Goal: Information Seeking & Learning: Learn about a topic

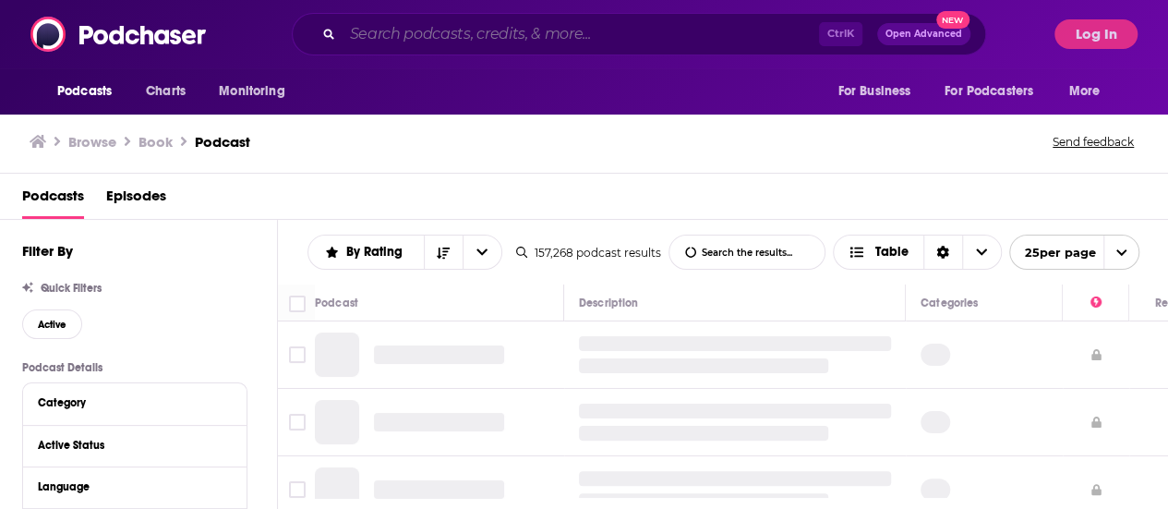
click at [543, 33] on input "Search podcasts, credits, & more..." at bounding box center [580, 34] width 476 height 30
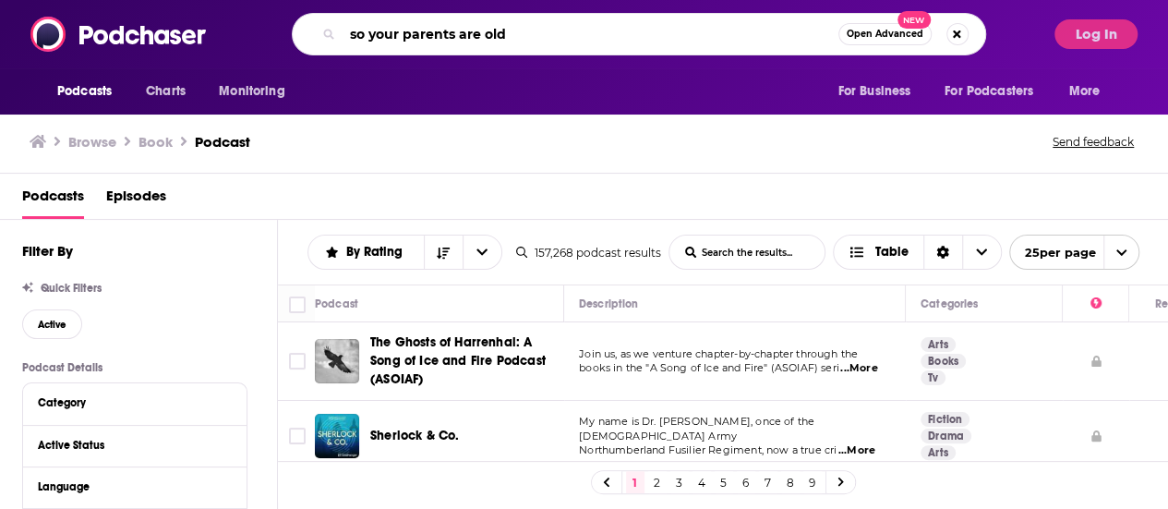
type input "so your parents are old"
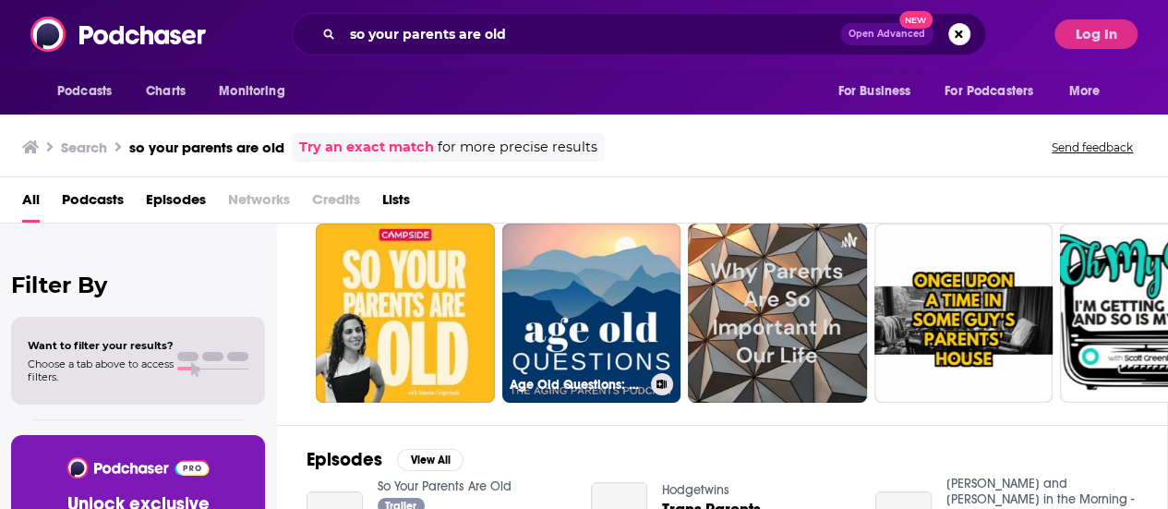
scroll to position [92, 0]
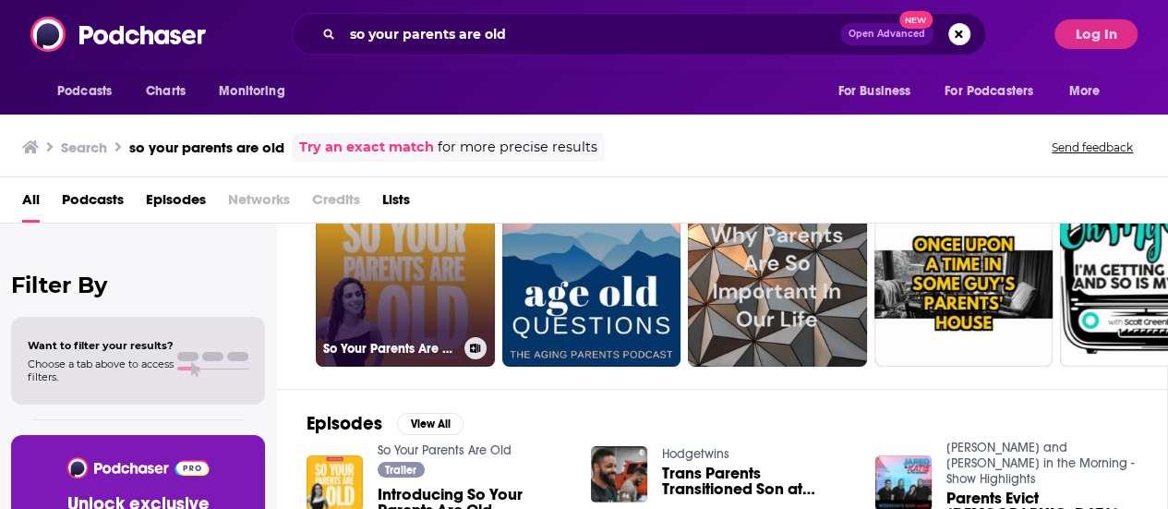
click at [457, 317] on link "So Your Parents Are Old" at bounding box center [405, 276] width 179 height 179
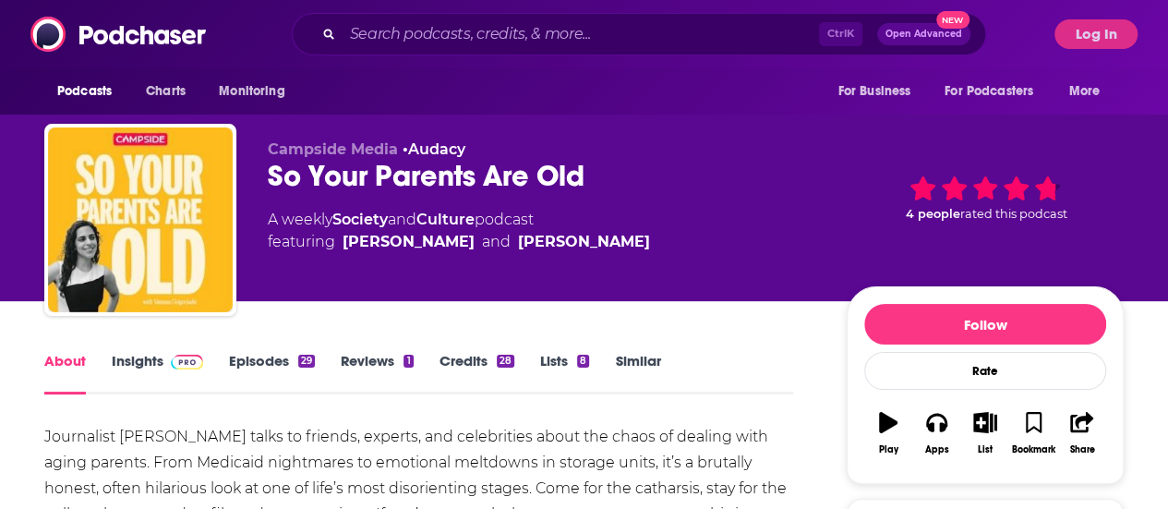
click at [148, 366] on link "Insights" at bounding box center [157, 373] width 91 height 42
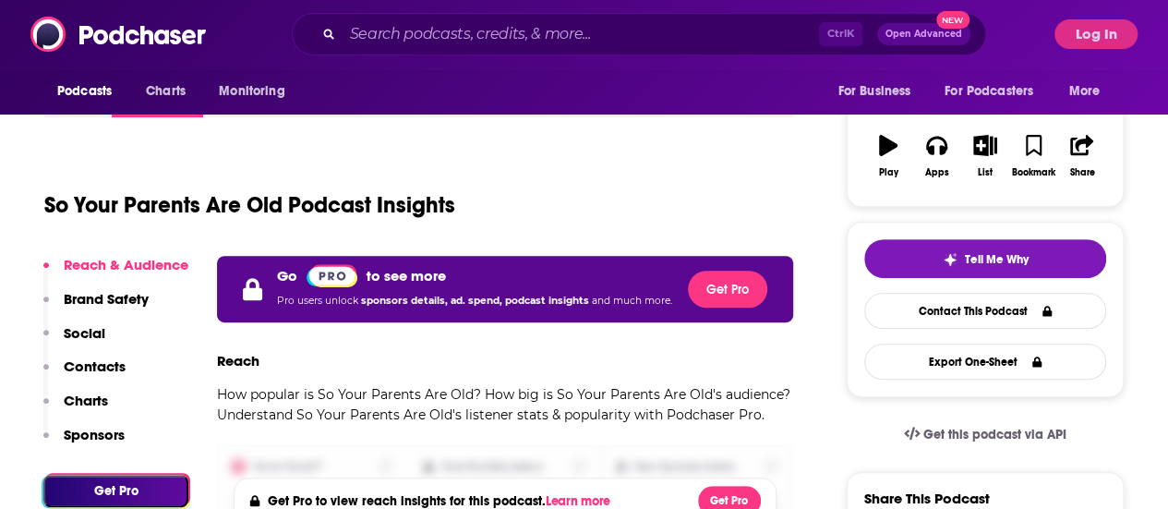
scroll to position [461, 0]
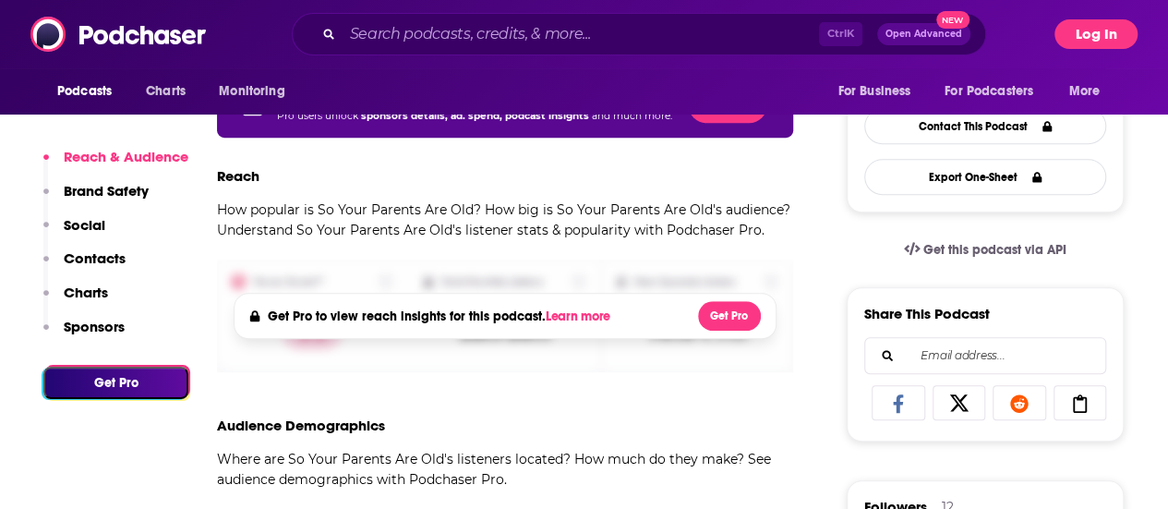
click at [1132, 19] on button "Log In" at bounding box center [1095, 34] width 83 height 30
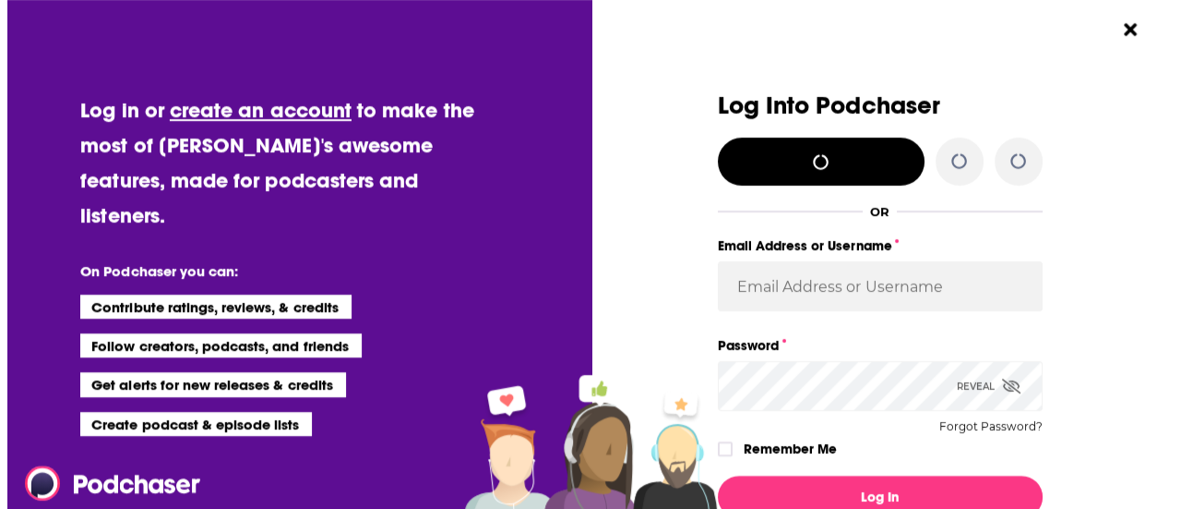
scroll to position [0, 0]
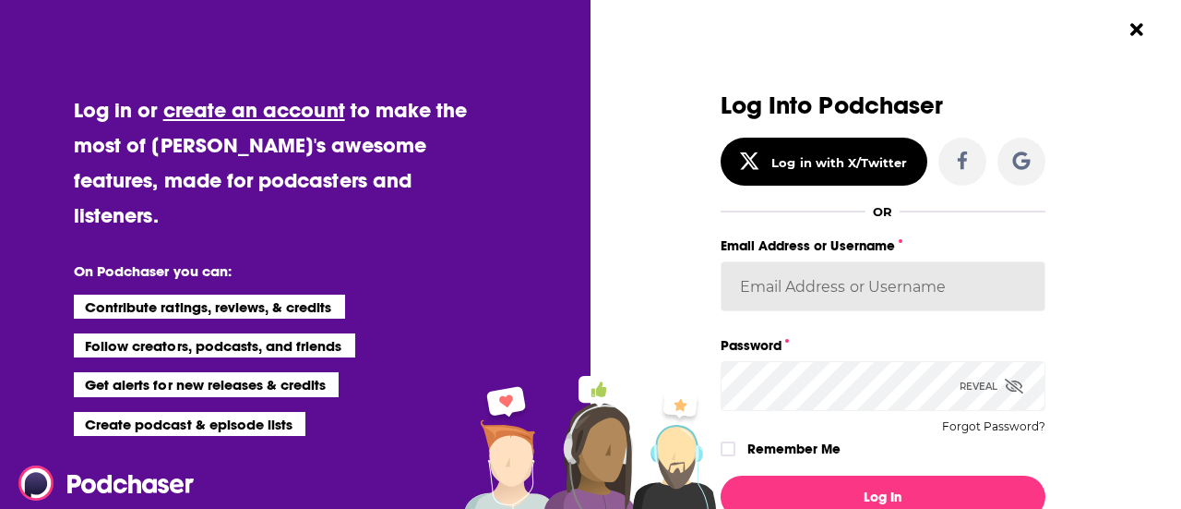
type input "josefine.kals"
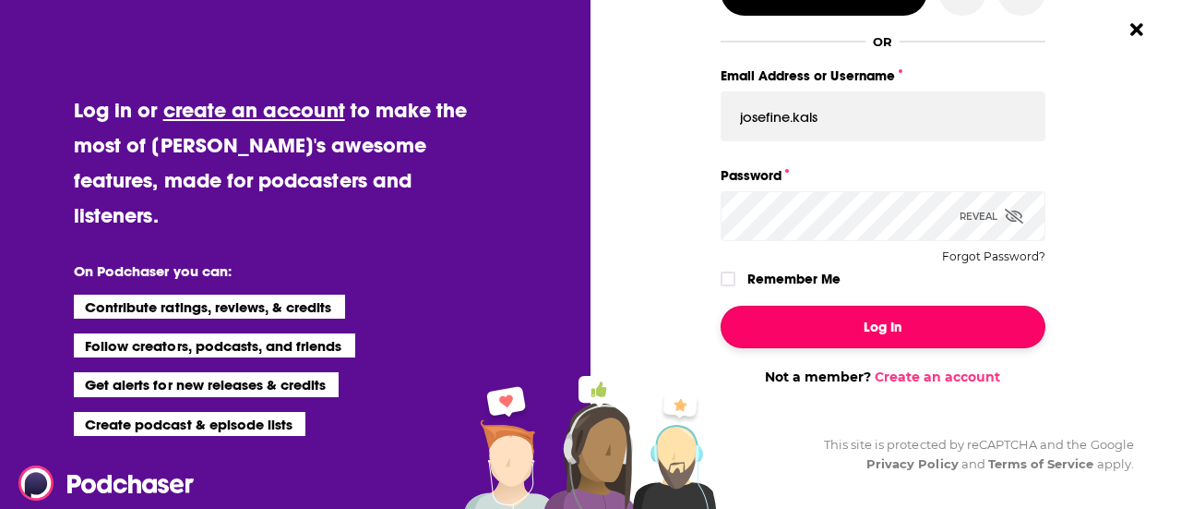
click at [884, 323] on button "Log In" at bounding box center [883, 326] width 325 height 42
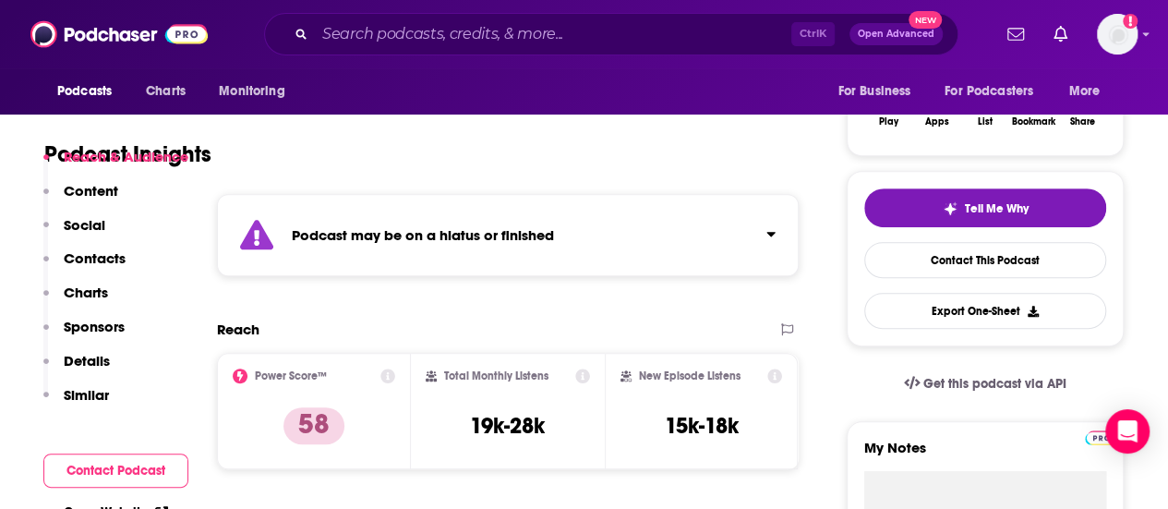
scroll to position [369, 0]
